Goal: Find specific page/section

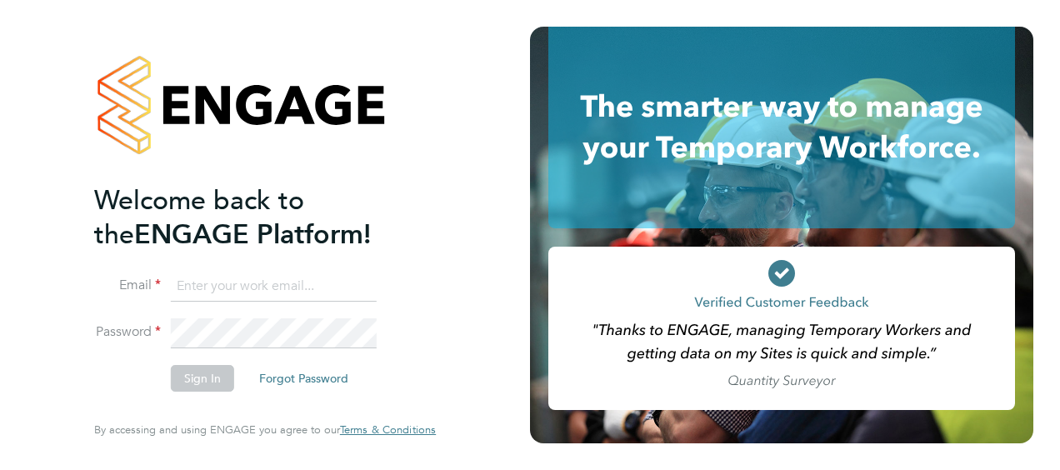
click at [271, 291] on input at bounding box center [274, 287] width 206 height 30
click at [315, 288] on input "[PERSON_NAME].[PERSON_NAME]@hay" at bounding box center [274, 287] width 206 height 30
type input "[PERSON_NAME][EMAIL_ADDRESS][PERSON_NAME][PERSON_NAME][DOMAIN_NAME]"
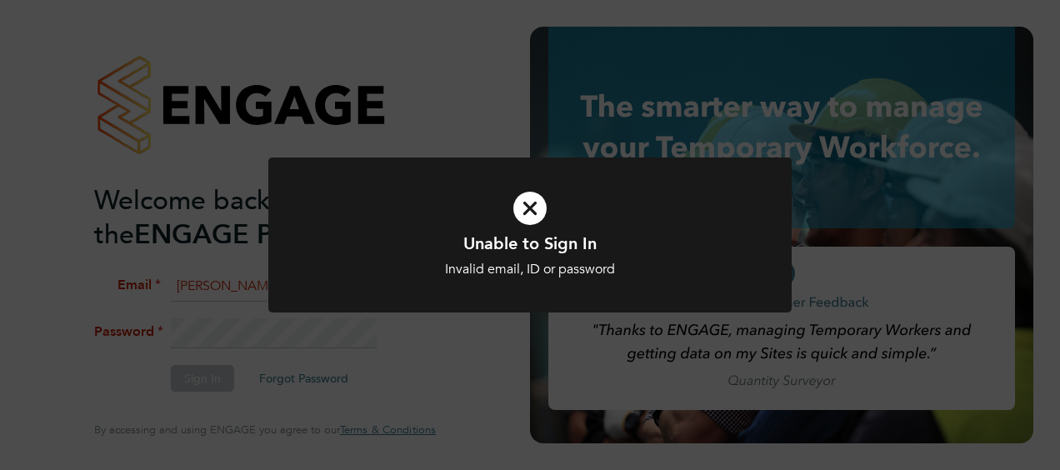
click at [292, 328] on div "Unable to Sign In Invalid email, ID or password Cancel Okay" at bounding box center [529, 245] width 523 height 176
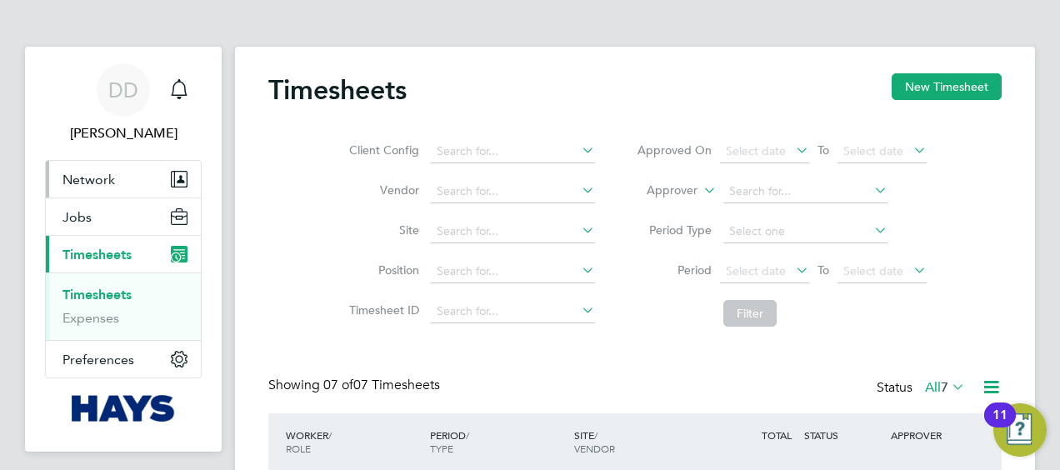
click at [187, 165] on button "Network" at bounding box center [123, 179] width 155 height 37
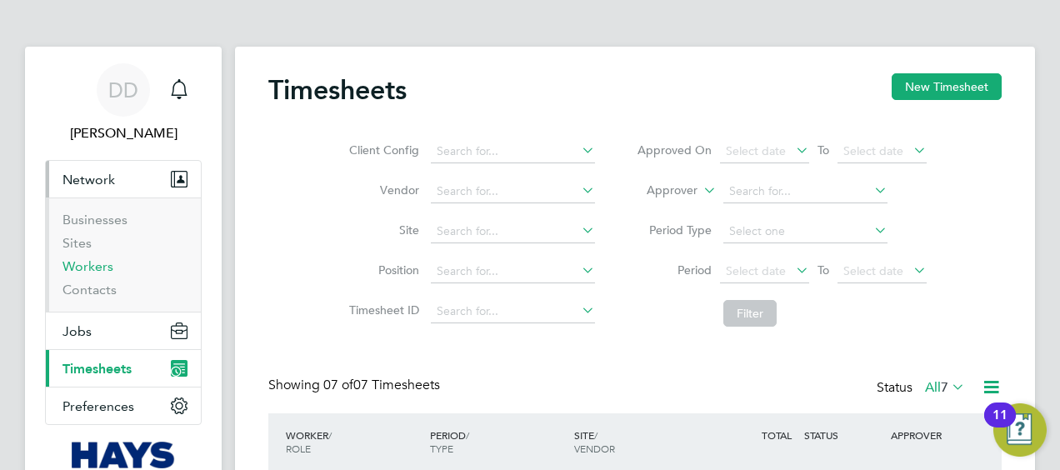
click at [99, 270] on link "Workers" at bounding box center [87, 266] width 51 height 16
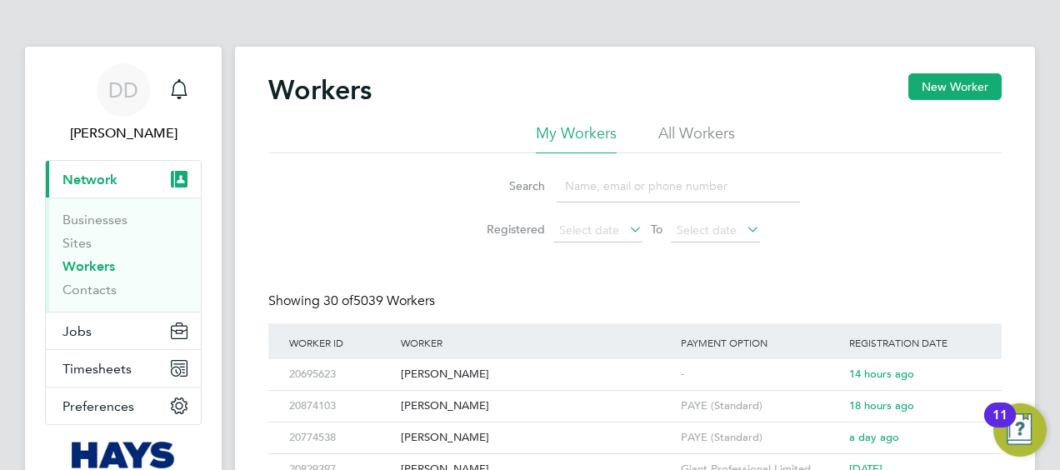
click at [582, 189] on input at bounding box center [677, 186] width 243 height 32
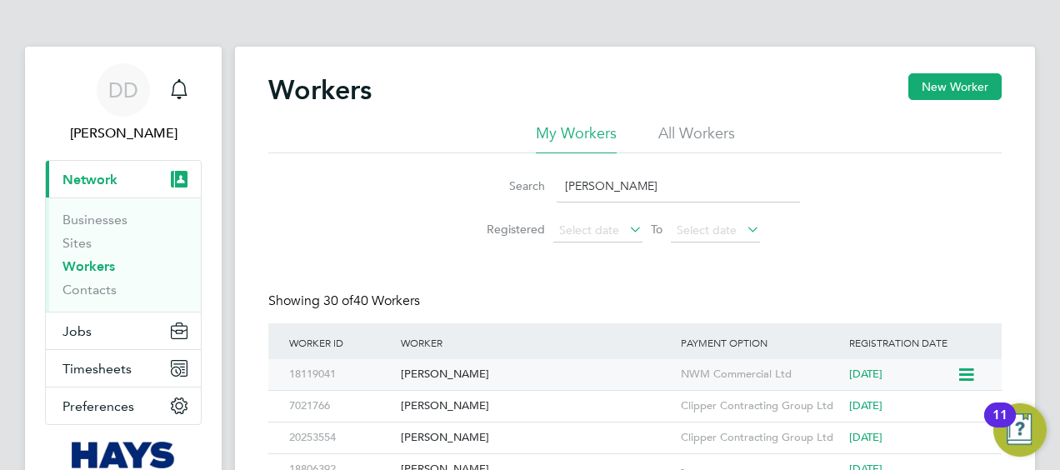
type input "martin"
click at [542, 382] on div "Martin Doolan" at bounding box center [537, 374] width 280 height 31
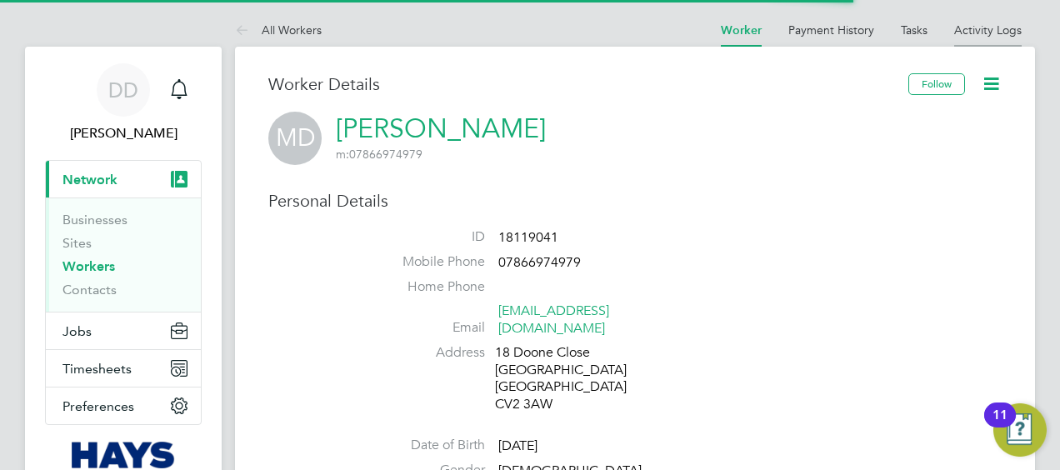
click at [983, 24] on link "Activity Logs" at bounding box center [987, 29] width 67 height 15
